Goal: Transaction & Acquisition: Download file/media

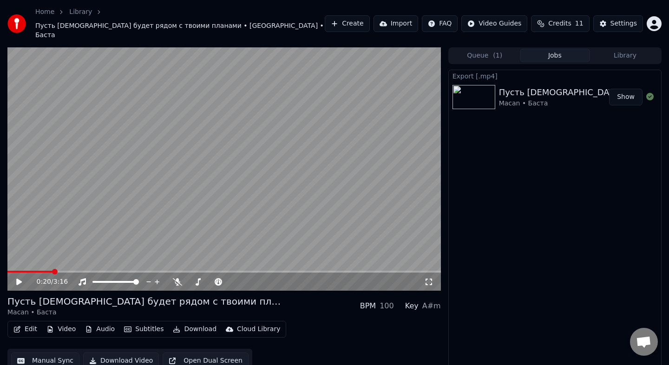
click at [532, 86] on div "Пусть [DEMOGRAPHIC_DATA] будет рядом с твоими планами" at bounding box center [631, 92] width 265 height 13
click at [29, 323] on button "Edit" at bounding box center [25, 329] width 31 height 13
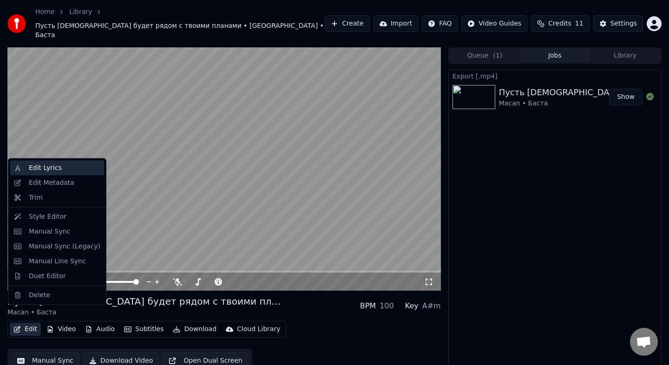
click at [41, 161] on div "Edit Lyrics" at bounding box center [57, 168] width 94 height 15
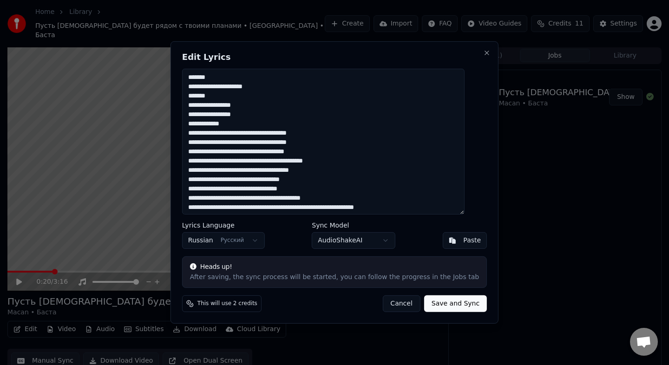
click at [384, 304] on button "Cancel" at bounding box center [401, 303] width 38 height 17
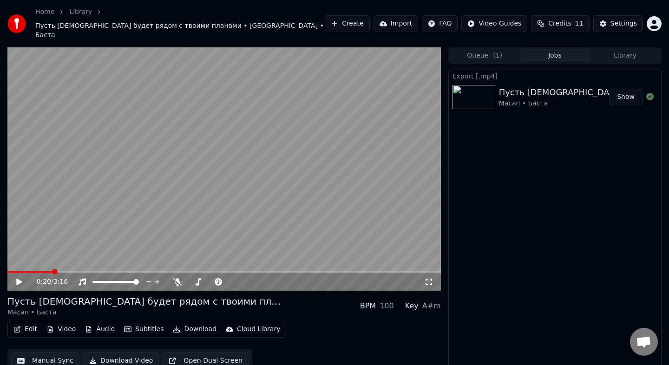
click at [564, 49] on button "Jobs" at bounding box center [555, 55] width 70 height 13
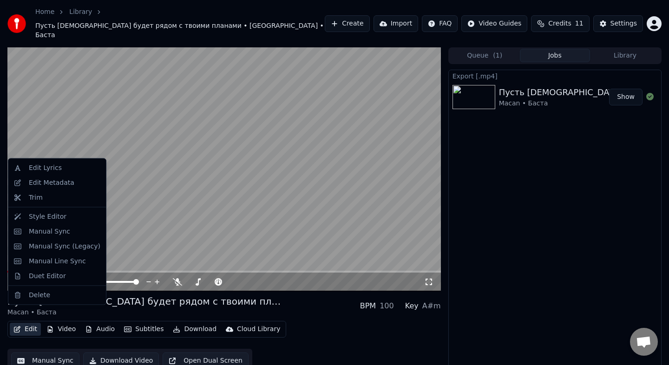
click at [35, 323] on button "Edit" at bounding box center [25, 329] width 31 height 13
click at [45, 172] on div "Edit Lyrics" at bounding box center [57, 168] width 94 height 15
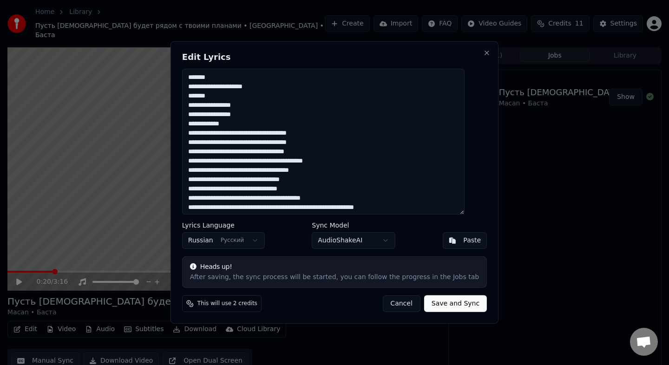
click at [227, 81] on textarea at bounding box center [323, 142] width 282 height 146
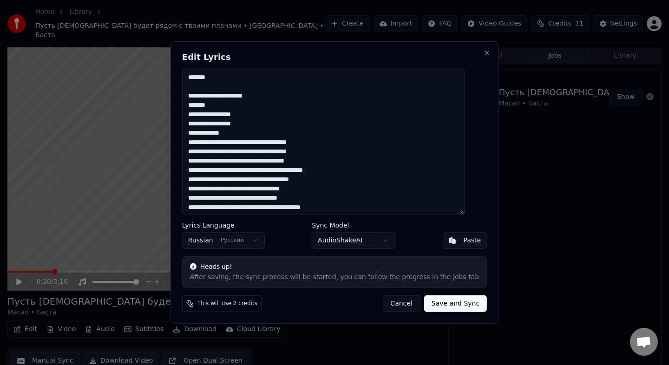
type textarea "**********"
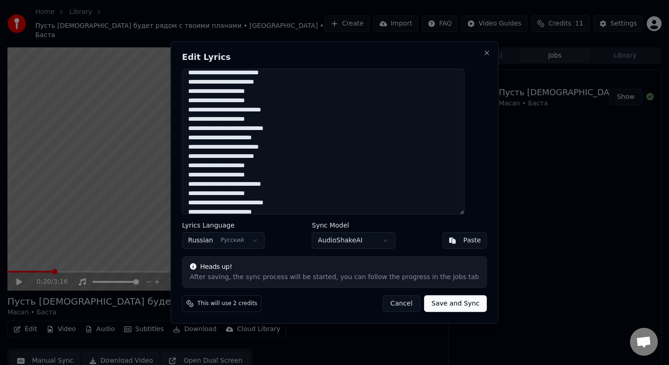
scroll to position [531, 0]
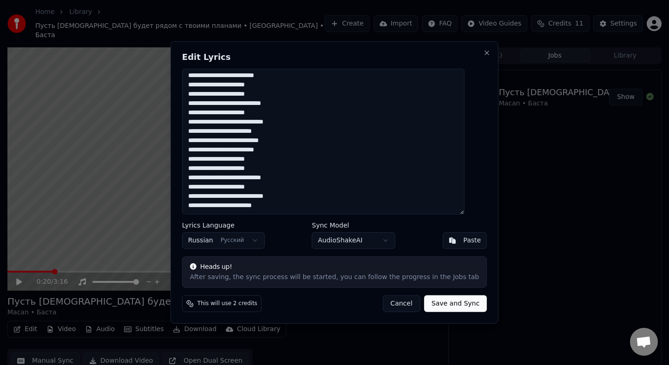
click at [340, 241] on body "Home Library Пусть [DEMOGRAPHIC_DATA] будет рядом с твоими планами • [GEOGRAPHI…" at bounding box center [334, 182] width 669 height 365
click at [364, 243] on body "Home Library Пусть [DEMOGRAPHIC_DATA] будет рядом с твоими планами • [GEOGRAPHI…" at bounding box center [334, 182] width 669 height 365
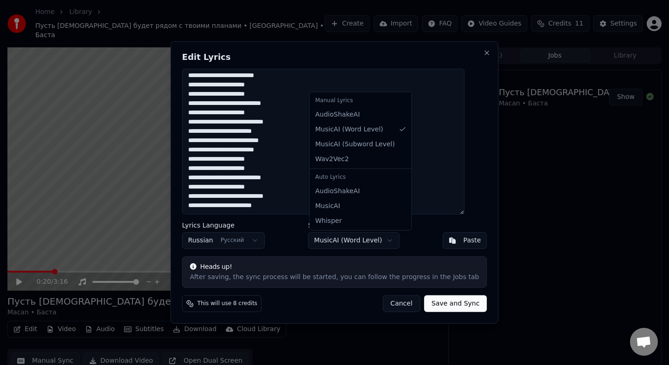
click at [236, 70] on body "Home Library Пусть [DEMOGRAPHIC_DATA] будет рядом с твоими планами • [GEOGRAPHI…" at bounding box center [334, 182] width 669 height 365
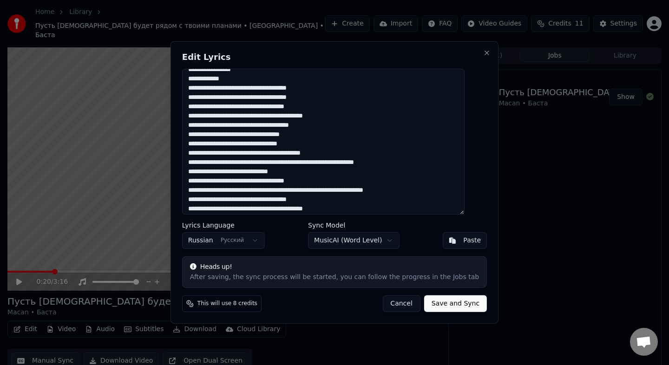
scroll to position [0, 0]
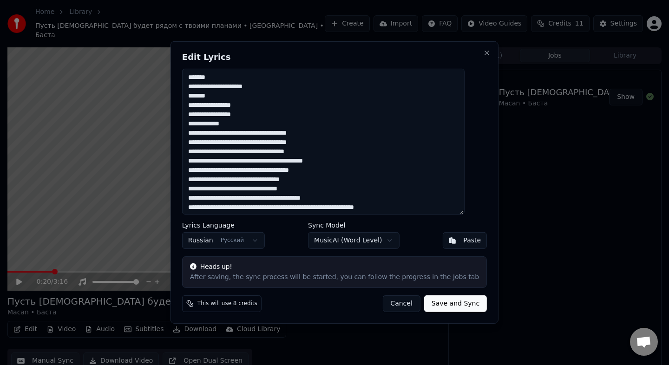
click at [429, 301] on button "Save and Sync" at bounding box center [455, 303] width 63 height 17
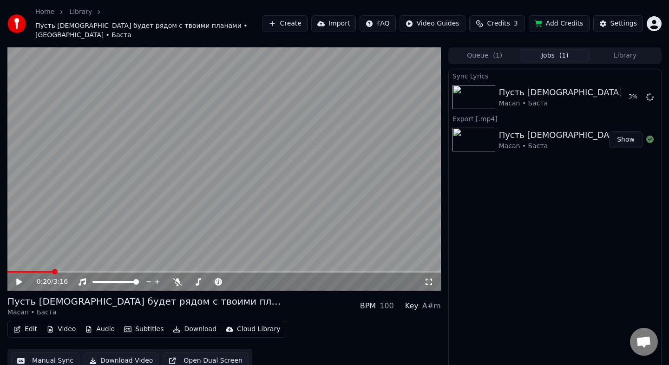
click at [349, 232] on video at bounding box center [223, 169] width 433 height 244
click at [7, 269] on span at bounding box center [10, 272] width 6 height 6
click at [7, 271] on span at bounding box center [223, 272] width 433 height 2
click at [13, 277] on div "0:00 / 3:16" at bounding box center [224, 281] width 426 height 9
click at [14, 277] on div "0:01 / 3:16" at bounding box center [224, 281] width 426 height 9
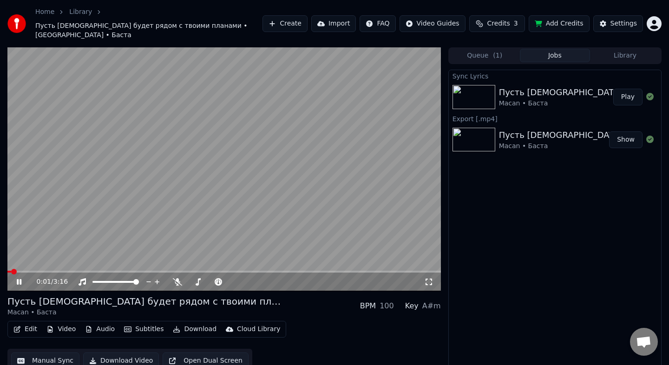
click at [22, 278] on icon at bounding box center [26, 281] width 22 height 7
click at [0, 261] on div "0:00 / 3:16 Пусть [DEMOGRAPHIC_DATA] будет рядом с твоими планами Macan • Баста…" at bounding box center [334, 213] width 669 height 332
click at [20, 279] on icon at bounding box center [19, 282] width 6 height 6
click at [37, 271] on div "0:14 / 3:16" at bounding box center [223, 281] width 433 height 20
click at [33, 269] on span at bounding box center [36, 272] width 6 height 6
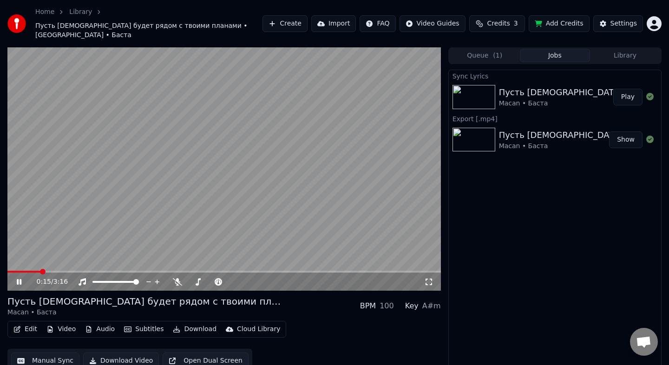
click at [40, 269] on span at bounding box center [43, 272] width 6 height 6
click at [36, 269] on span at bounding box center [39, 272] width 6 height 6
drag, startPoint x: 61, startPoint y: 260, endPoint x: 12, endPoint y: 268, distance: 50.2
click at [13, 267] on div "0:27 / 3:16" at bounding box center [223, 169] width 433 height 244
click at [9, 273] on div "0:27 / 3:16" at bounding box center [223, 282] width 433 height 19
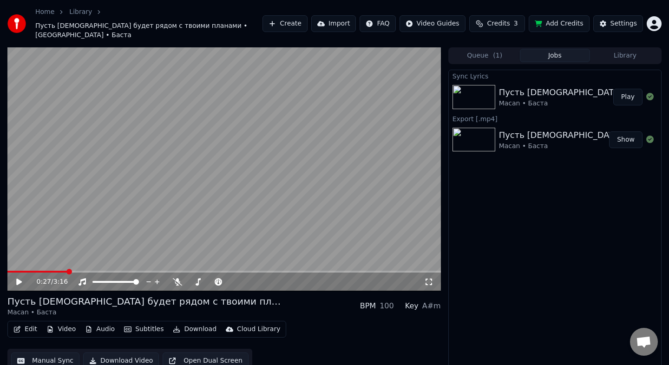
click at [9, 273] on div "0:27 / 3:16" at bounding box center [223, 282] width 433 height 19
click at [8, 271] on span at bounding box center [8, 272] width 2 height 2
click at [7, 269] on span at bounding box center [10, 272] width 6 height 6
click at [14, 277] on div "0:00 / 3:16" at bounding box center [224, 281] width 426 height 9
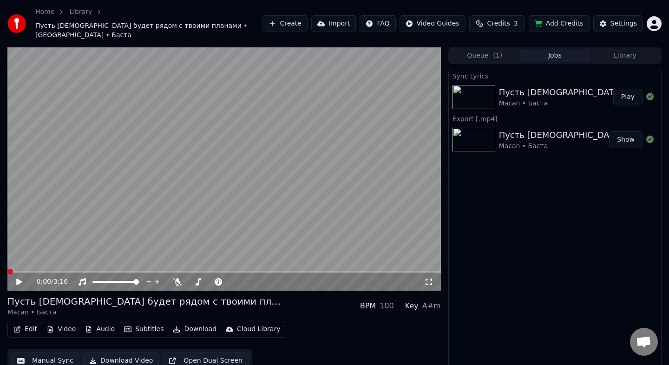
click at [18, 279] on icon at bounding box center [19, 282] width 6 height 6
click at [130, 323] on button "Subtitles" at bounding box center [143, 329] width 47 height 13
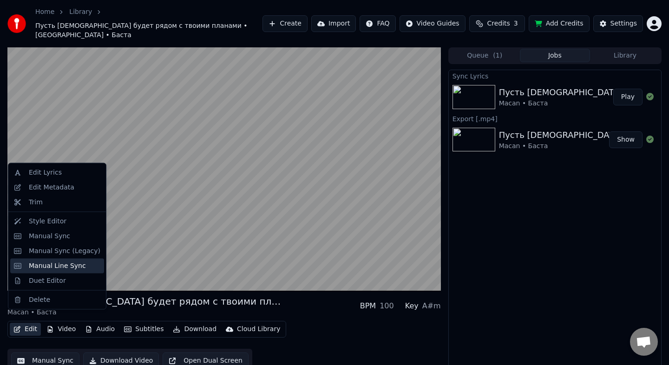
scroll to position [6, 0]
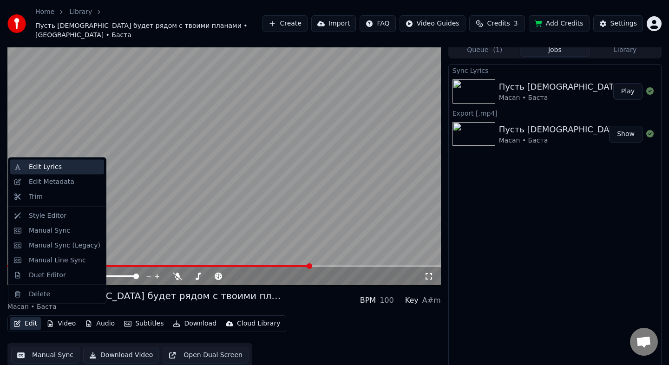
click at [57, 170] on div "Edit Lyrics" at bounding box center [45, 166] width 33 height 9
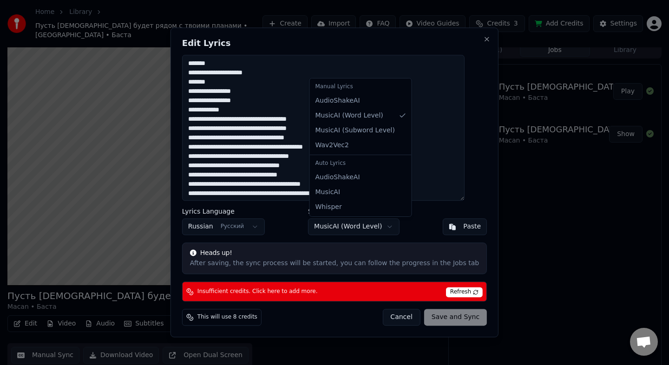
click at [342, 227] on body "Home Library Пусть [DEMOGRAPHIC_DATA] будет рядом с твоими планами • [GEOGRAPHI…" at bounding box center [334, 176] width 669 height 365
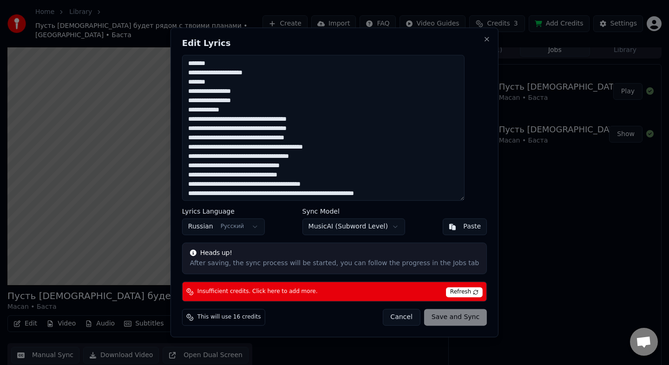
click at [447, 292] on span "Refresh" at bounding box center [464, 292] width 37 height 10
click at [453, 292] on span "Refresh" at bounding box center [464, 292] width 37 height 10
click at [397, 320] on button "Cancel" at bounding box center [401, 317] width 38 height 17
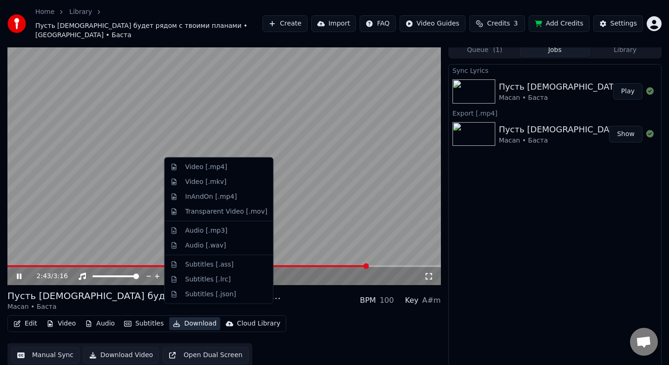
click at [199, 317] on button "Download" at bounding box center [194, 323] width 51 height 13
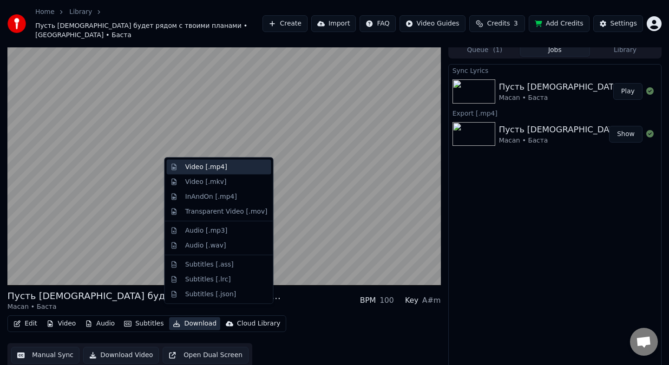
click at [228, 167] on div "Video [.mp4]" at bounding box center [226, 166] width 82 height 9
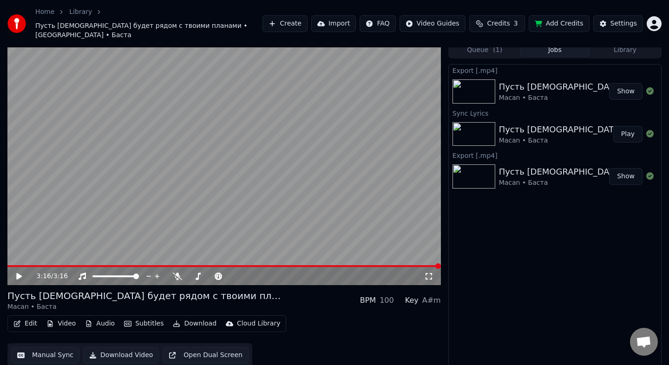
click at [620, 84] on button "Show" at bounding box center [625, 91] width 33 height 17
